Goal: Use online tool/utility: Utilize a website feature to perform a specific function

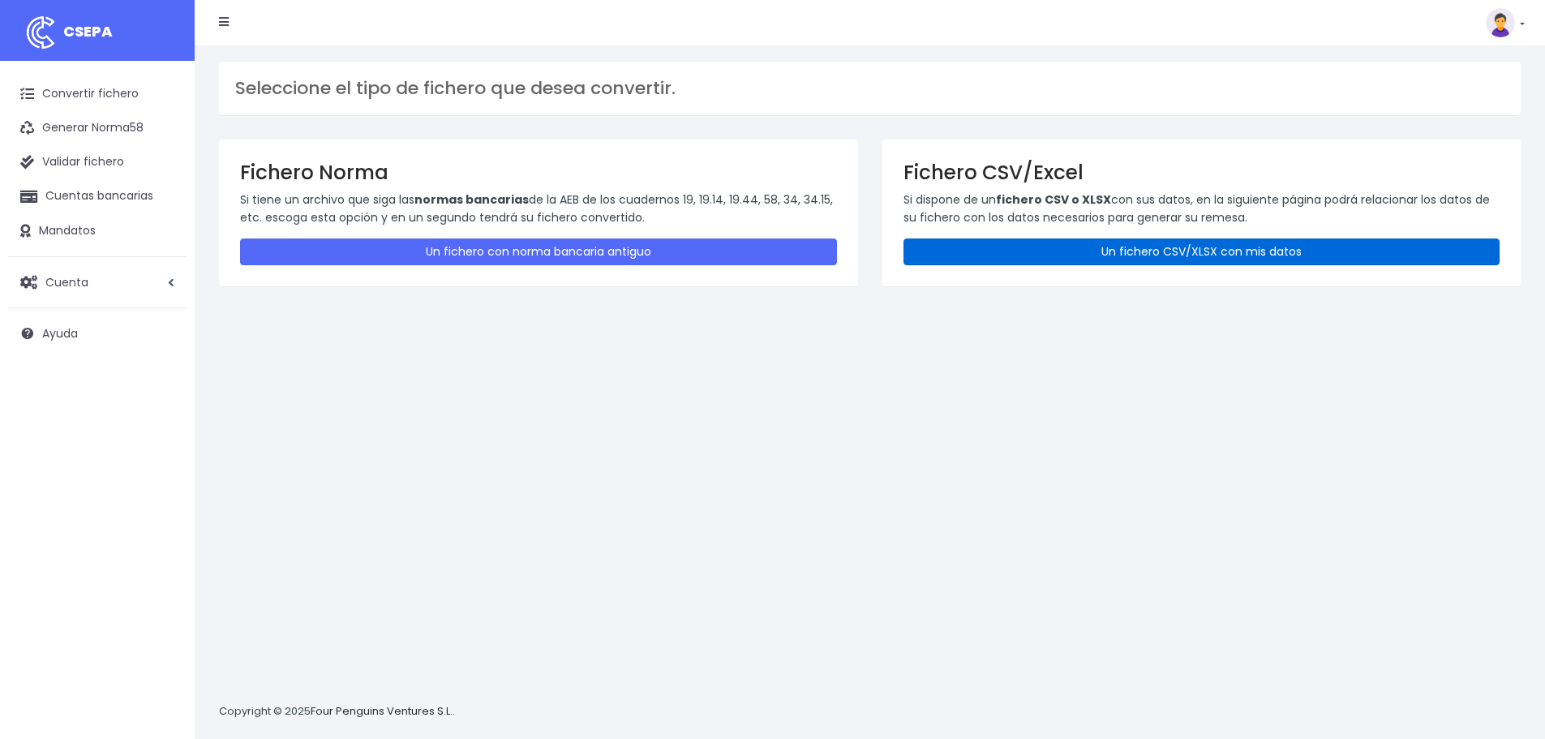
click at [1071, 254] on link "Un fichero CSV/XLSX con mis datos" at bounding box center [1201, 251] width 597 height 27
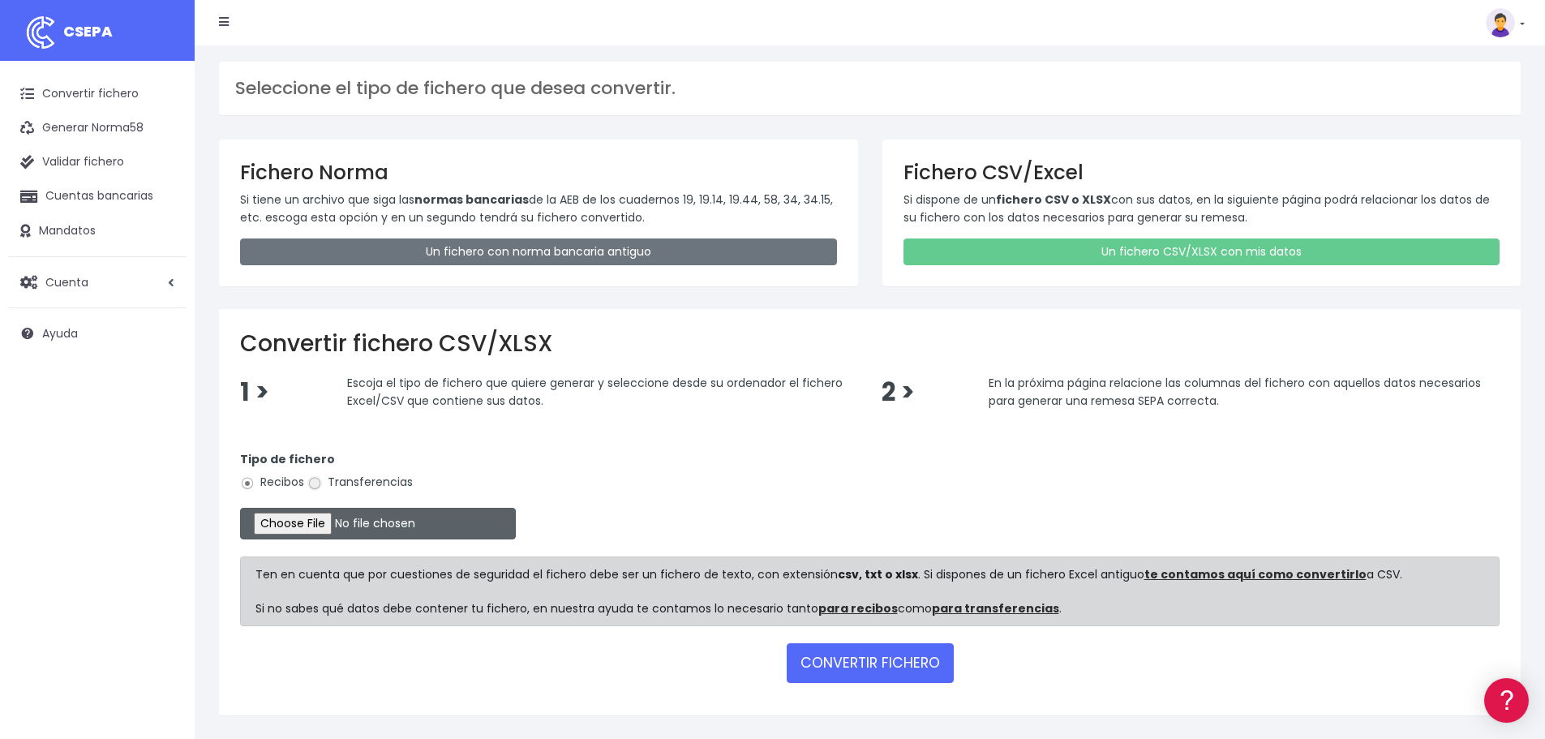
drag, startPoint x: 318, startPoint y: 484, endPoint x: 329, endPoint y: 532, distance: 49.2
click at [316, 484] on input "Transferencias" at bounding box center [314, 483] width 15 height 15
radio input "true"
click at [358, 520] on input "file" at bounding box center [378, 524] width 276 height 32
type input "C:\fakepath\Transferencia CD SEPA 110925.xlsx"
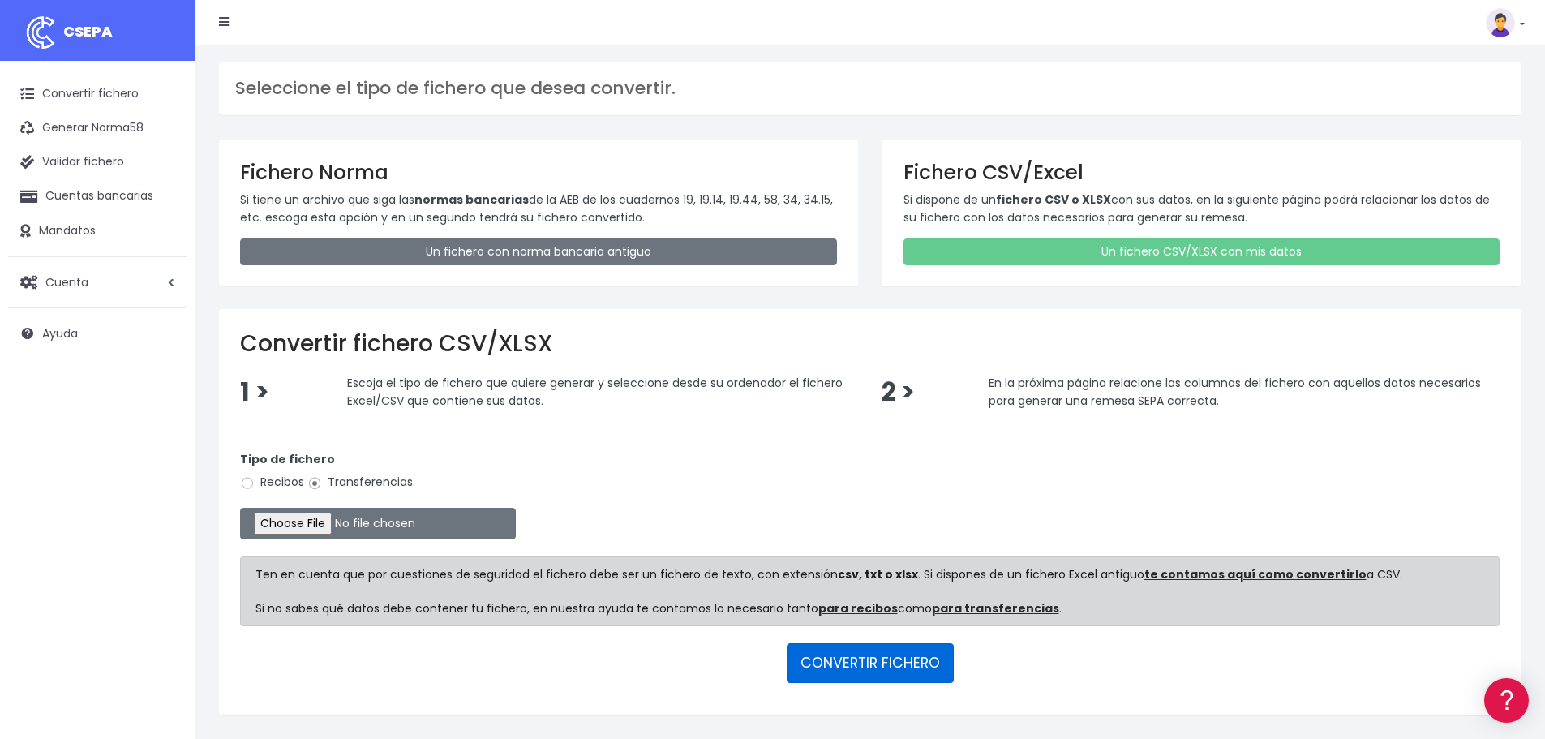
click at [858, 664] on button "CONVERTIR FICHERO" at bounding box center [870, 662] width 167 height 39
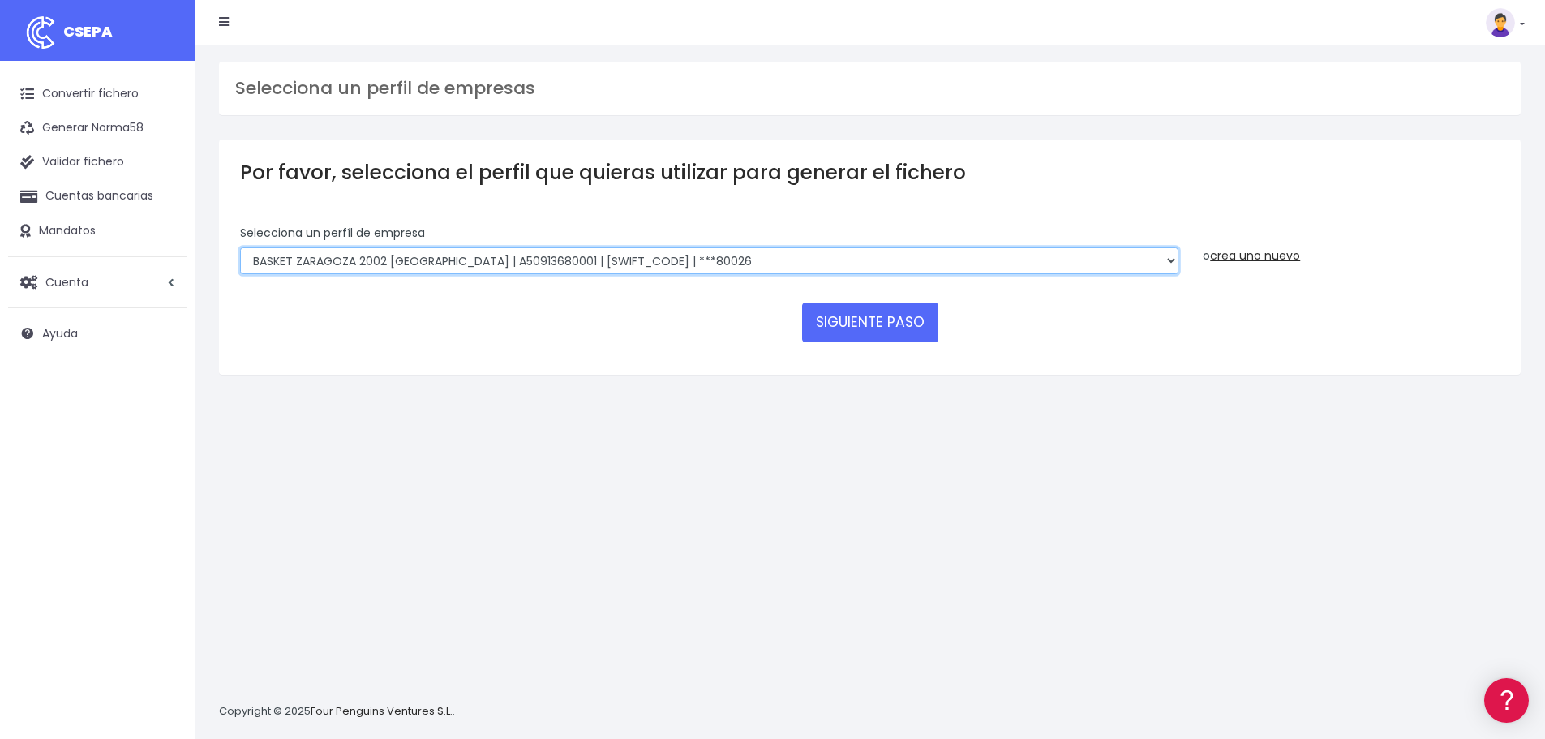
click at [1143, 265] on select "FUNDACION BASKET ZARAGOZA 2002 | G50989565000 | [SWIFT_CODE] | ***94887 BASKET …" at bounding box center [709, 261] width 938 height 28
select select "1983"
click at [240, 247] on select "FUNDACION BASKET ZARAGOZA 2002 | G50989565000 | [SWIFT_CODE] | ***94887 BASKET …" at bounding box center [709, 261] width 938 height 28
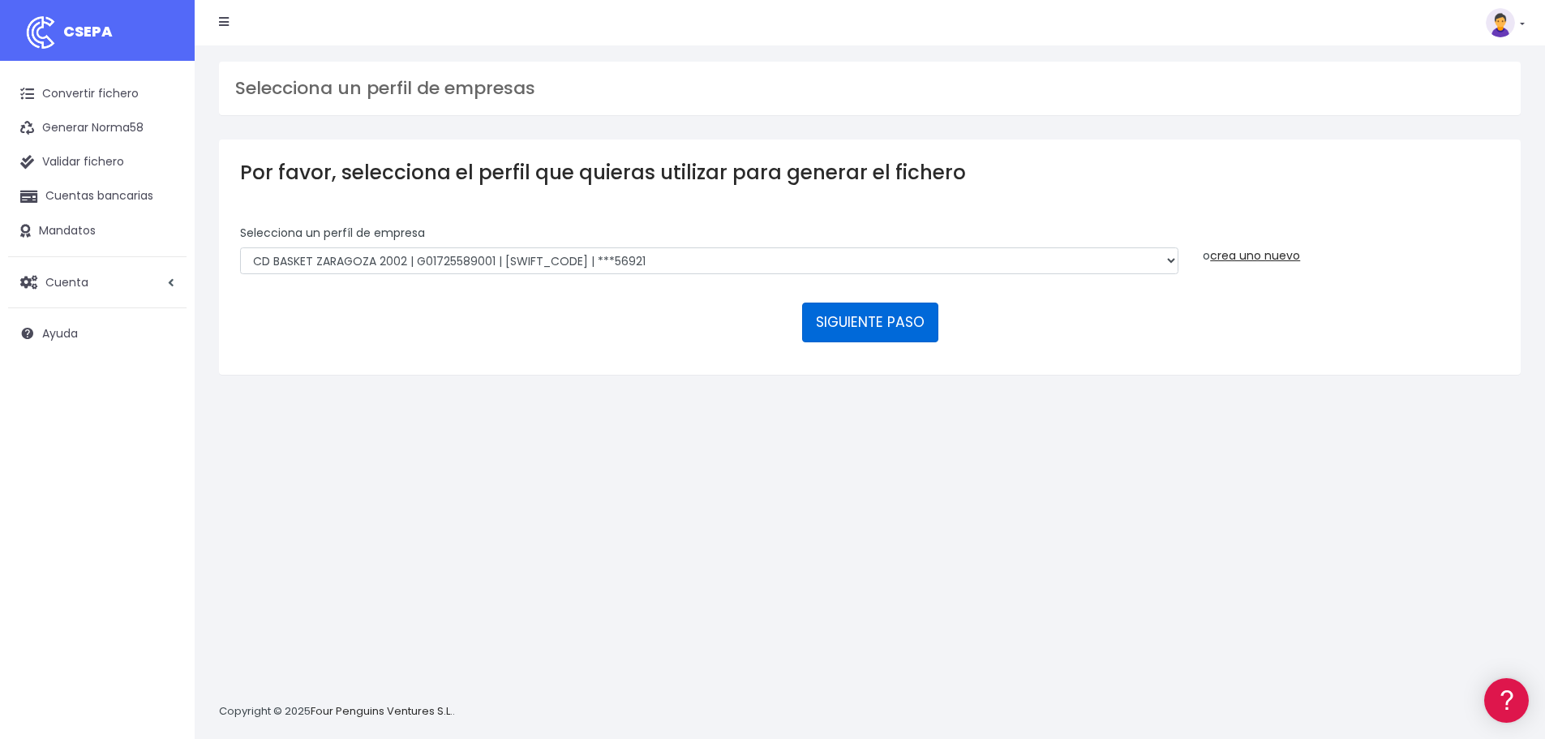
click at [864, 324] on button "SIGUIENTE PASO" at bounding box center [870, 321] width 136 height 39
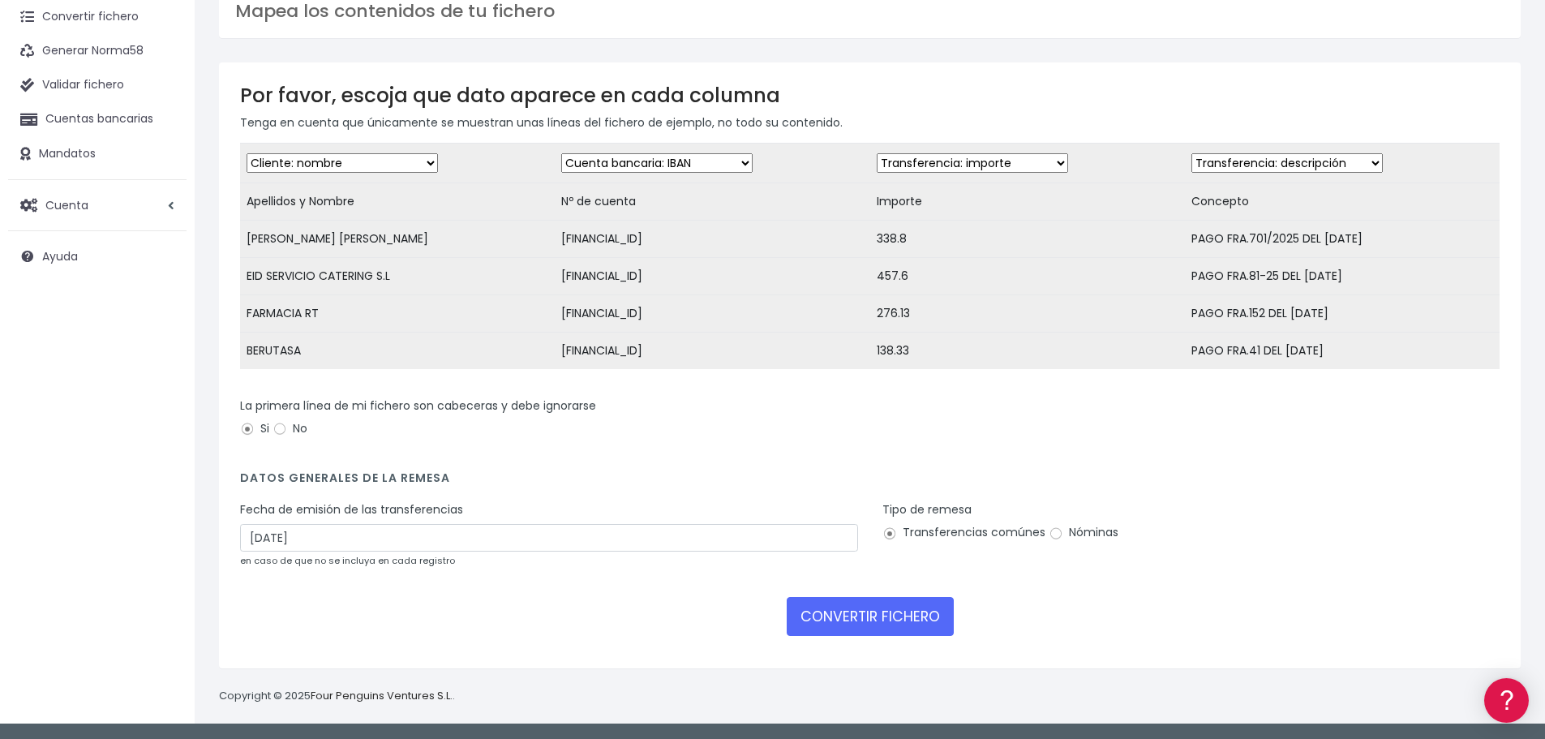
scroll to position [89, 0]
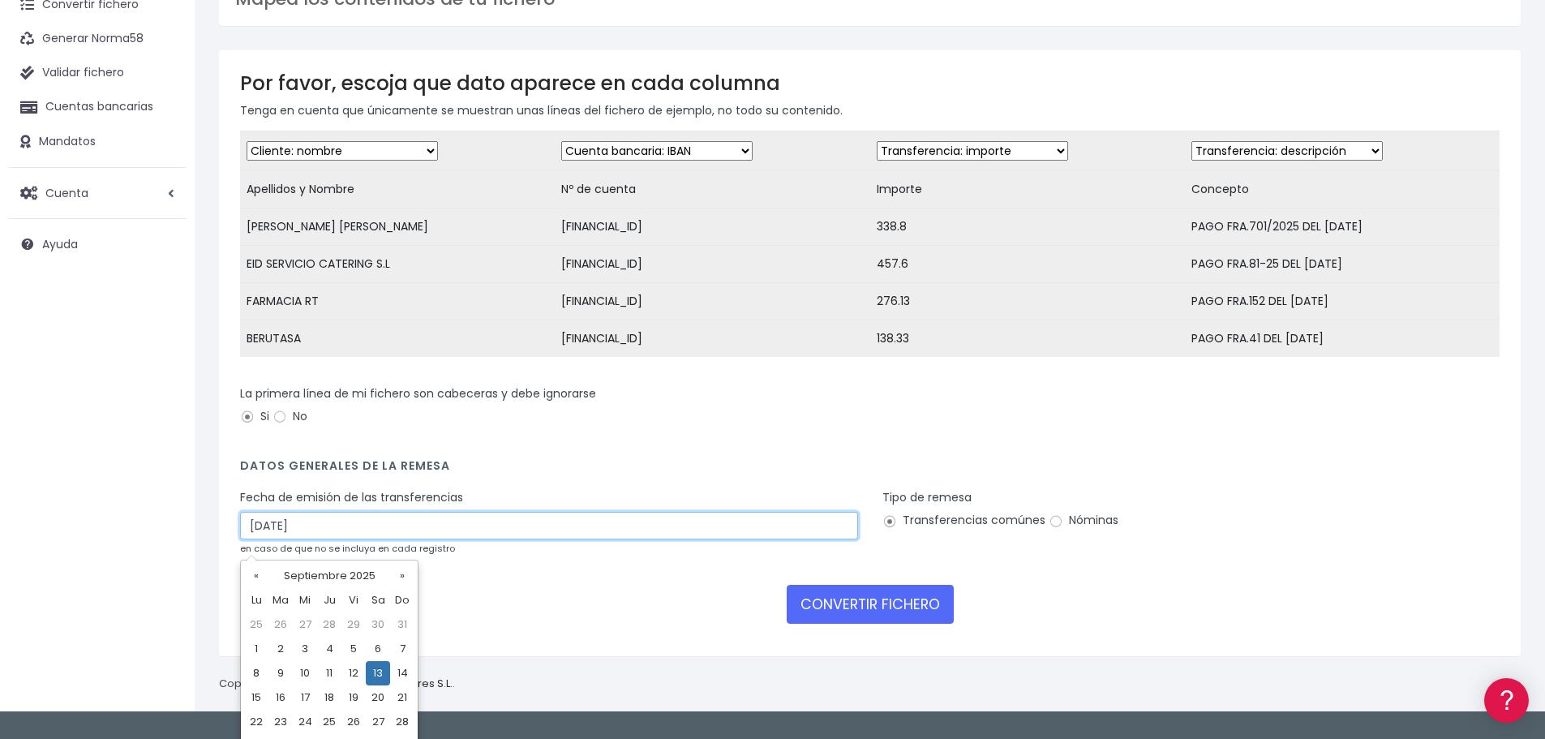
click at [358, 537] on input "13/09/2025" at bounding box center [549, 526] width 618 height 28
click at [327, 673] on td "11" at bounding box center [329, 673] width 24 height 24
type input "11/09/2025"
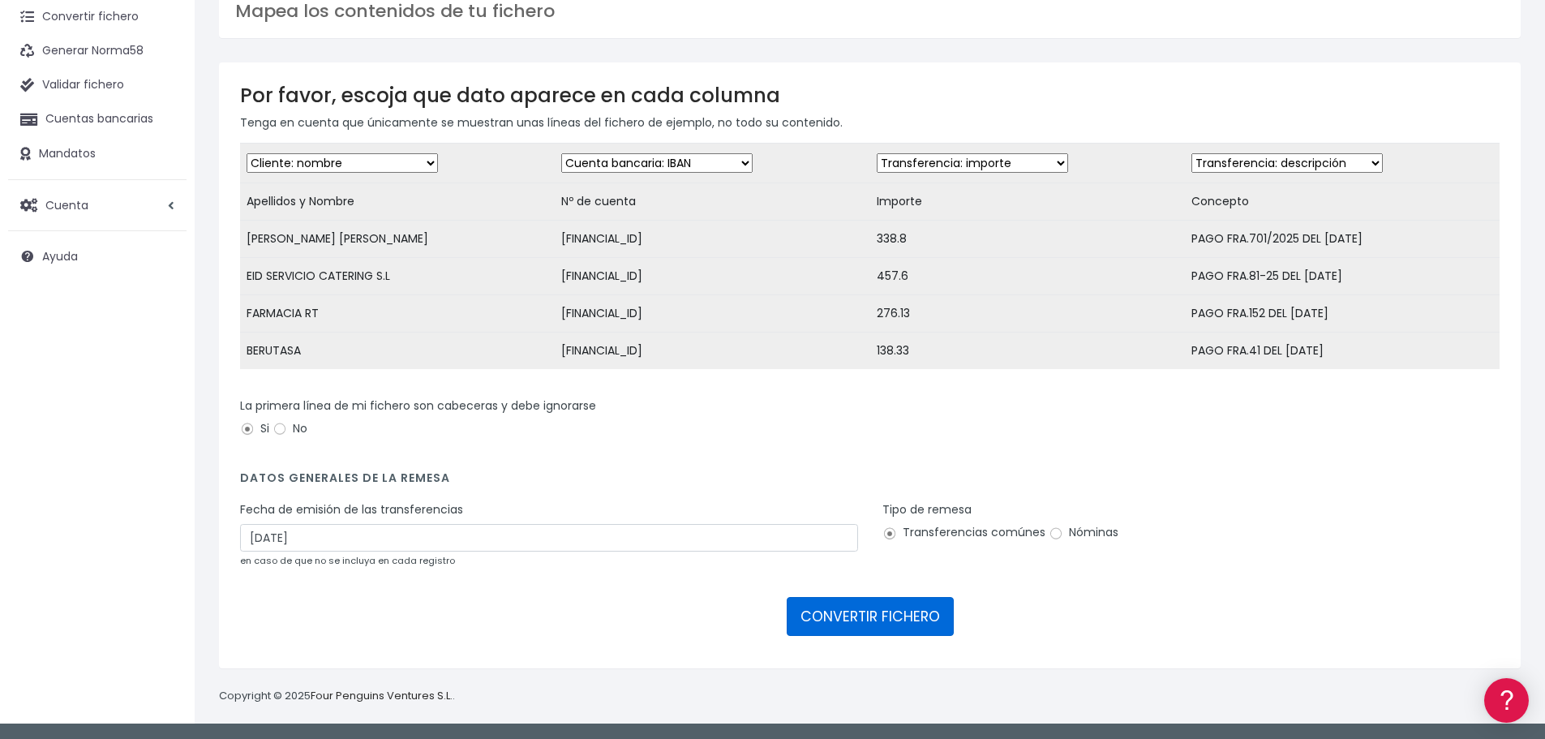
click at [868, 614] on button "CONVERTIR FICHERO" at bounding box center [870, 616] width 167 height 39
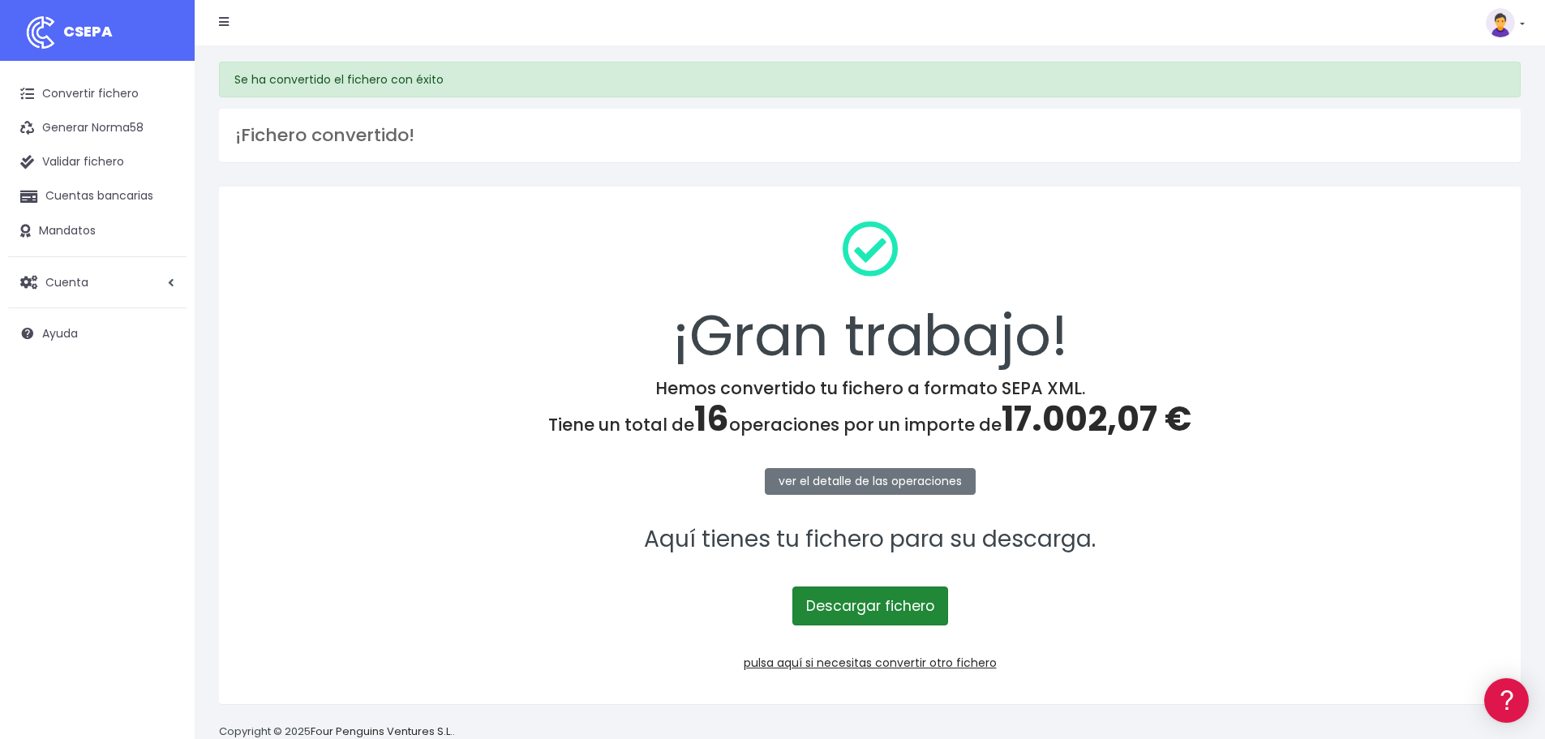
click at [894, 611] on link "Descargar fichero" at bounding box center [870, 605] width 156 height 39
